Goal: Find specific page/section: Find specific page/section

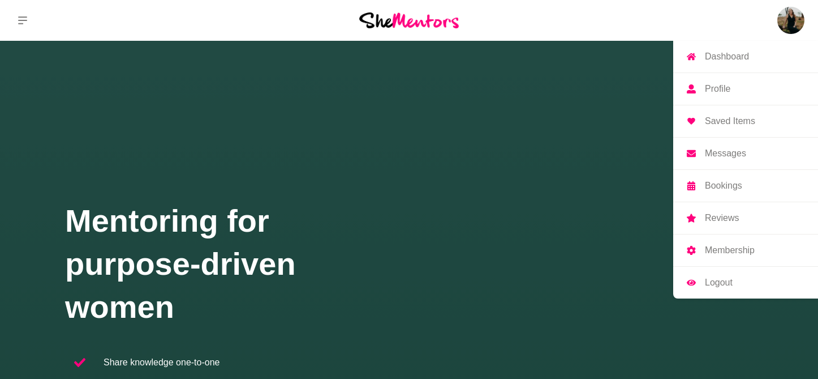
click at [784, 14] on img at bounding box center [791, 20] width 27 height 27
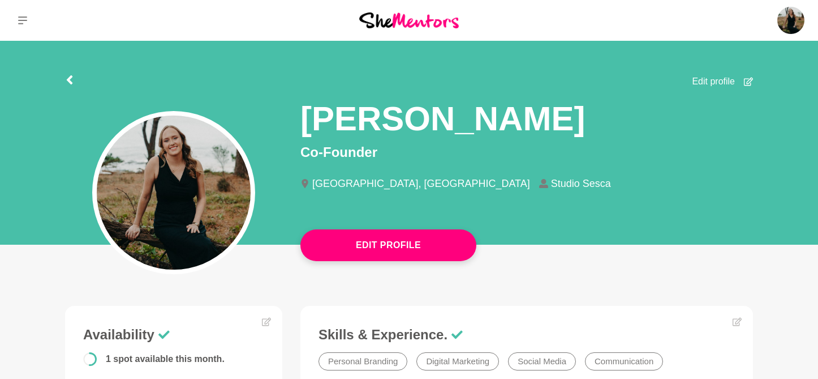
click at [776, 35] on div "Dashboard Profile Saved Items Messages Bookings Reviews Membership Logout Dashb…" at bounding box center [682, 20] width 273 height 41
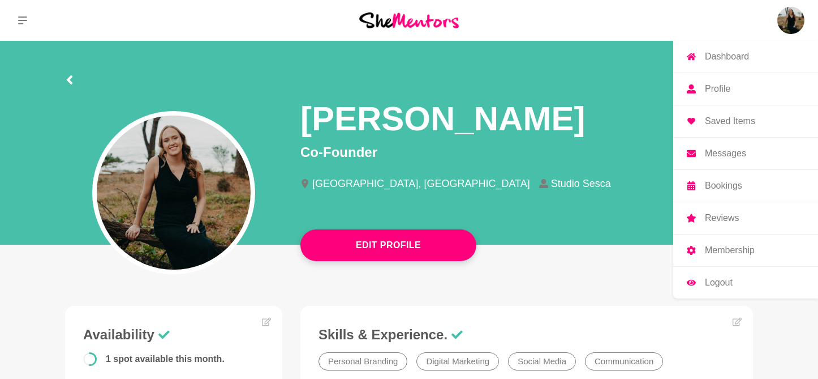
click at [791, 20] on img at bounding box center [791, 20] width 27 height 27
click at [737, 249] on p "Membership" at bounding box center [730, 250] width 50 height 9
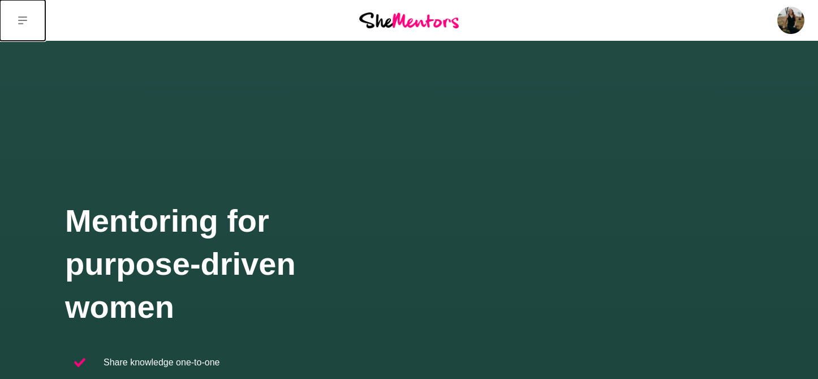
click at [22, 23] on icon at bounding box center [22, 20] width 9 height 8
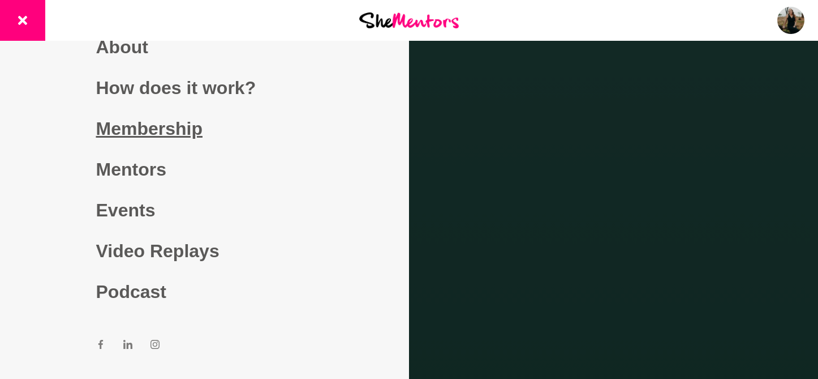
click at [164, 124] on link "Membership" at bounding box center [204, 128] width 217 height 41
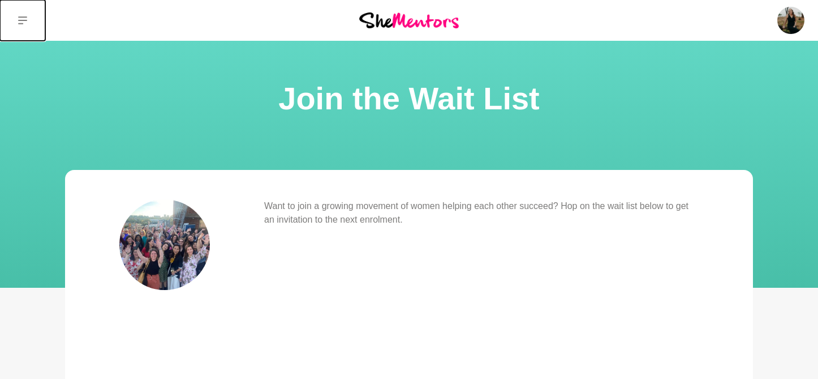
click at [17, 20] on button at bounding box center [22, 20] width 45 height 41
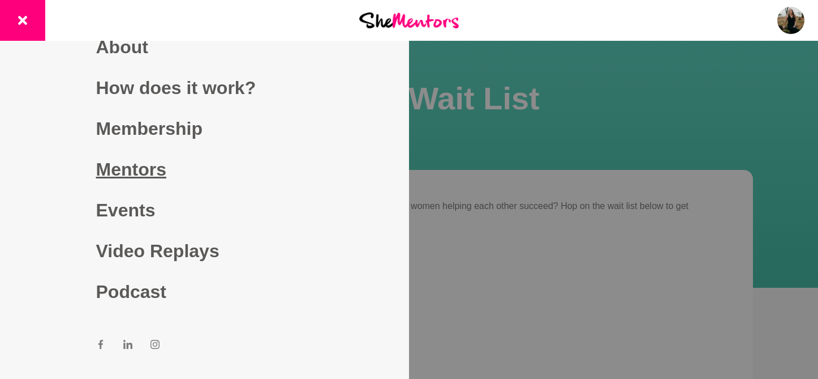
click at [148, 166] on link "Mentors" at bounding box center [204, 169] width 217 height 41
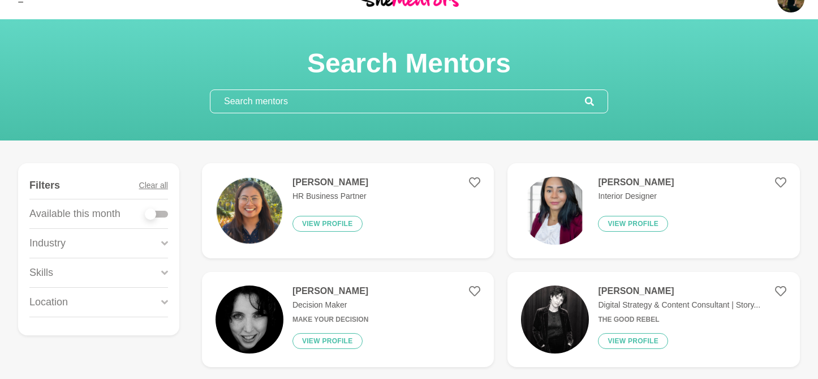
scroll to position [28, 0]
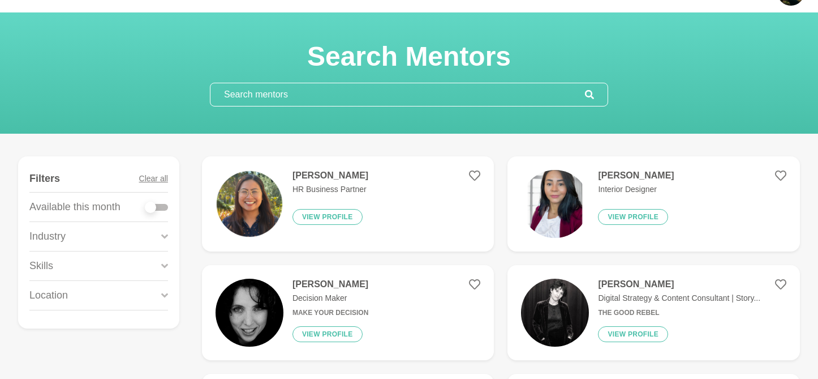
click at [265, 103] on input "text" at bounding box center [398, 94] width 375 height 23
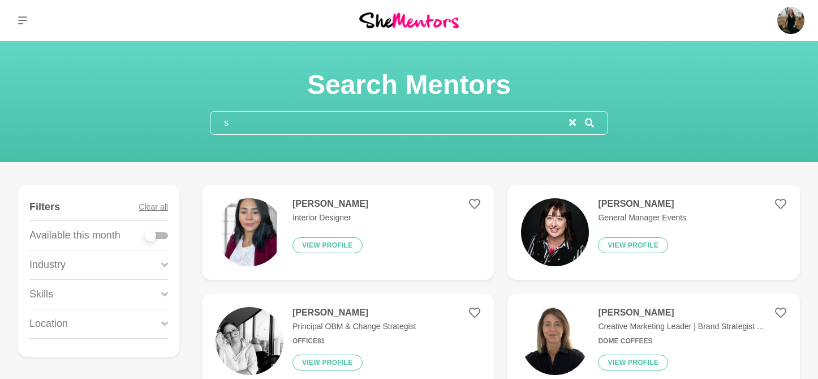
drag, startPoint x: 262, startPoint y: 122, endPoint x: 204, endPoint y: 110, distance: 59.6
click at [204, 110] on section "Search Mentors s" at bounding box center [409, 101] width 435 height 67
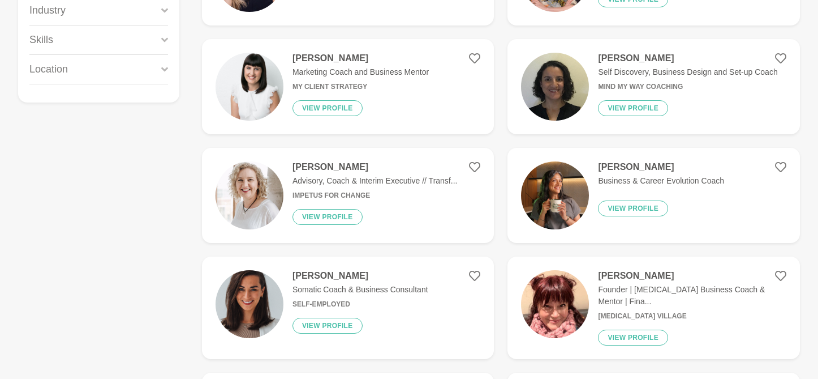
scroll to position [236, 0]
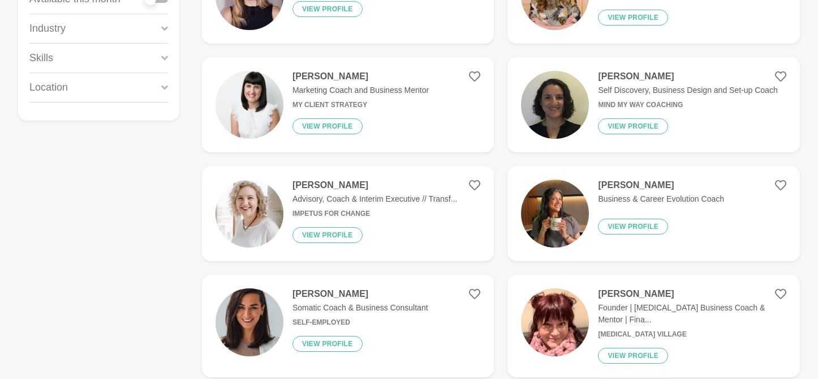
type input "business coach"
click at [633, 182] on h4 "Amy Cunliffe" at bounding box center [661, 184] width 126 height 11
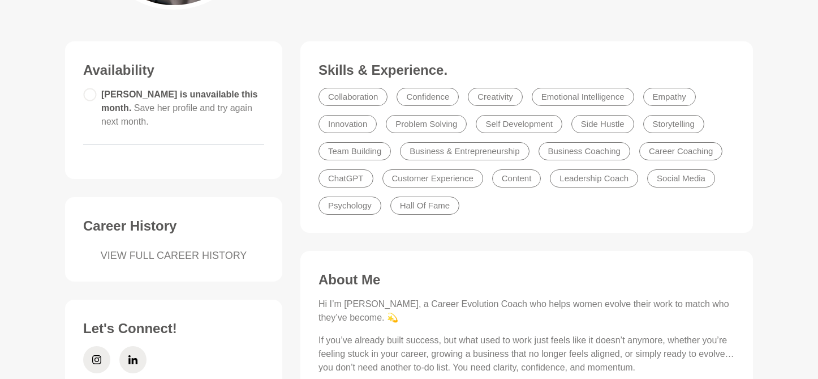
scroll to position [110, 0]
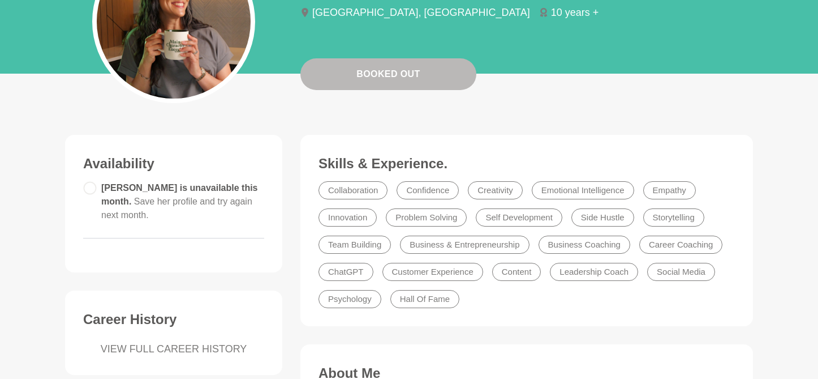
scroll to position [177, 0]
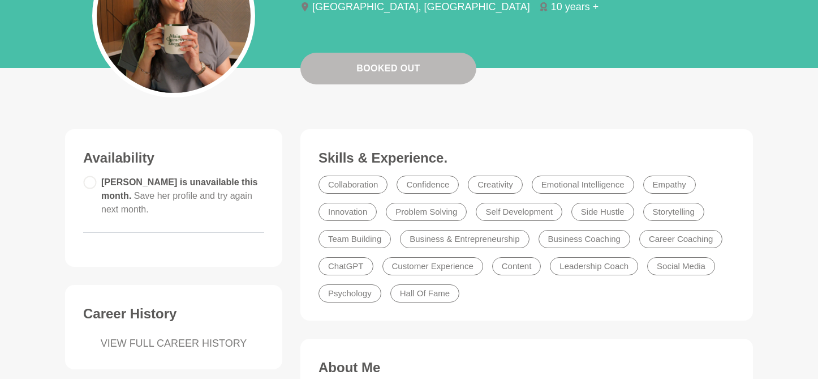
click at [94, 182] on circle at bounding box center [90, 182] width 12 height 12
click at [222, 195] on span "Save her profile and try again next month." at bounding box center [176, 202] width 151 height 23
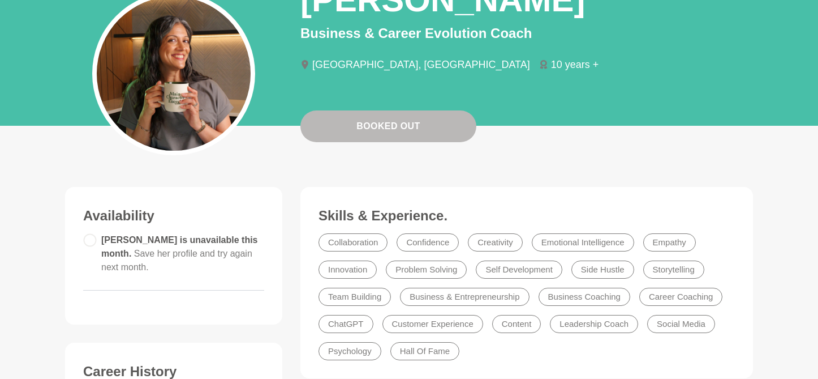
scroll to position [0, 0]
